Goal: Find specific page/section: Find specific page/section

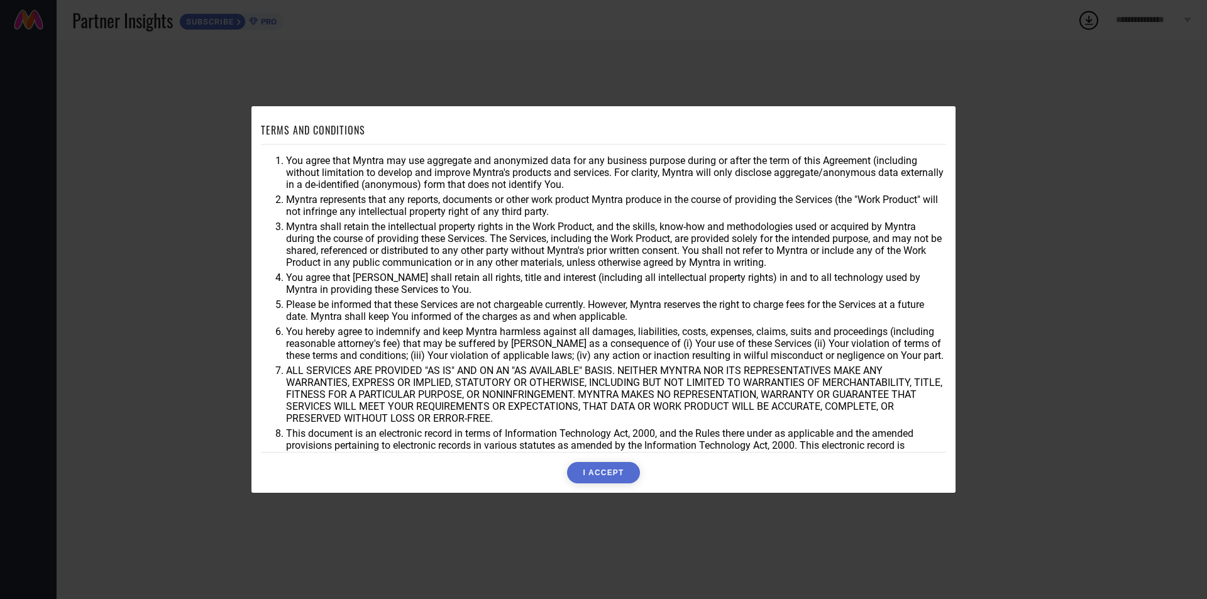
click at [607, 475] on button "I ACCEPT" at bounding box center [603, 472] width 72 height 21
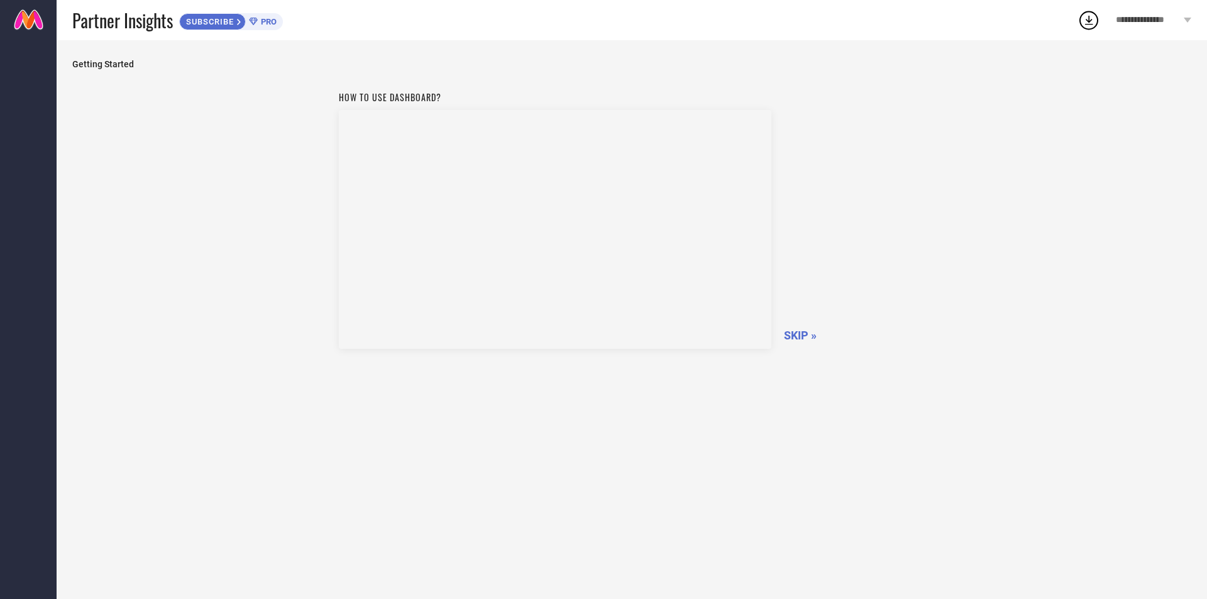
click at [263, 23] on span "PRO" at bounding box center [267, 21] width 19 height 9
click at [793, 340] on span "SKIP »" at bounding box center [800, 335] width 33 height 13
